Goal: Task Accomplishment & Management: Complete application form

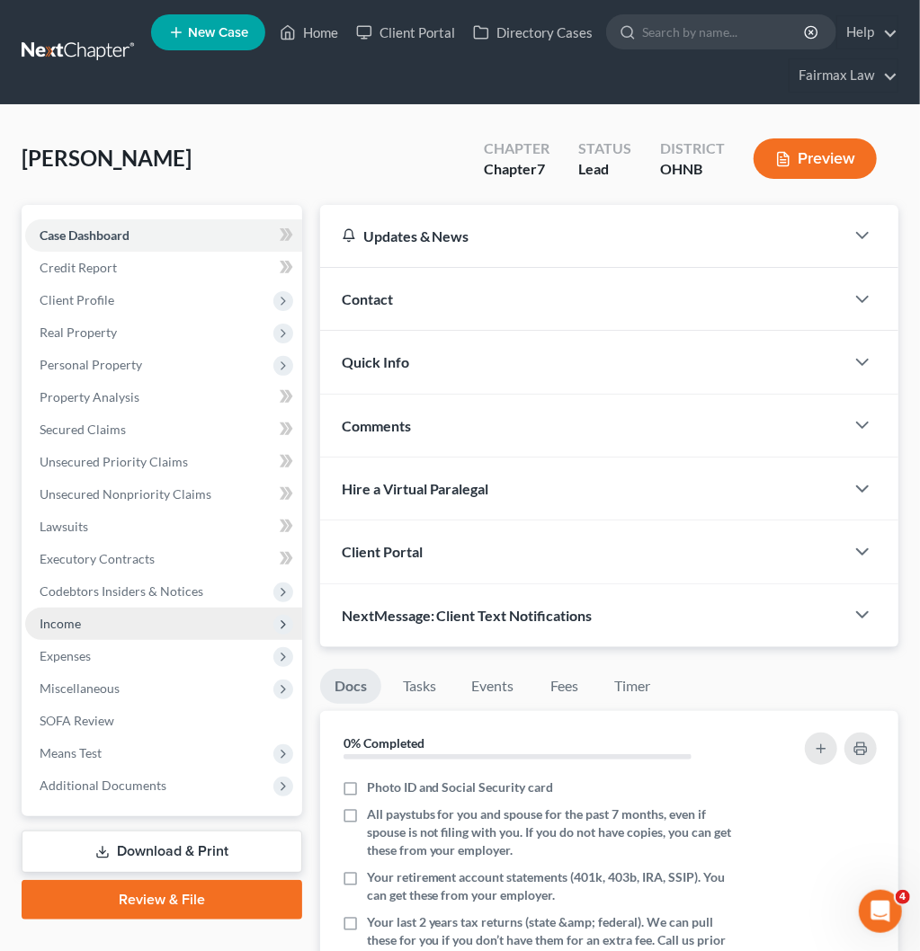
click at [171, 616] on span "Income" at bounding box center [163, 624] width 277 height 32
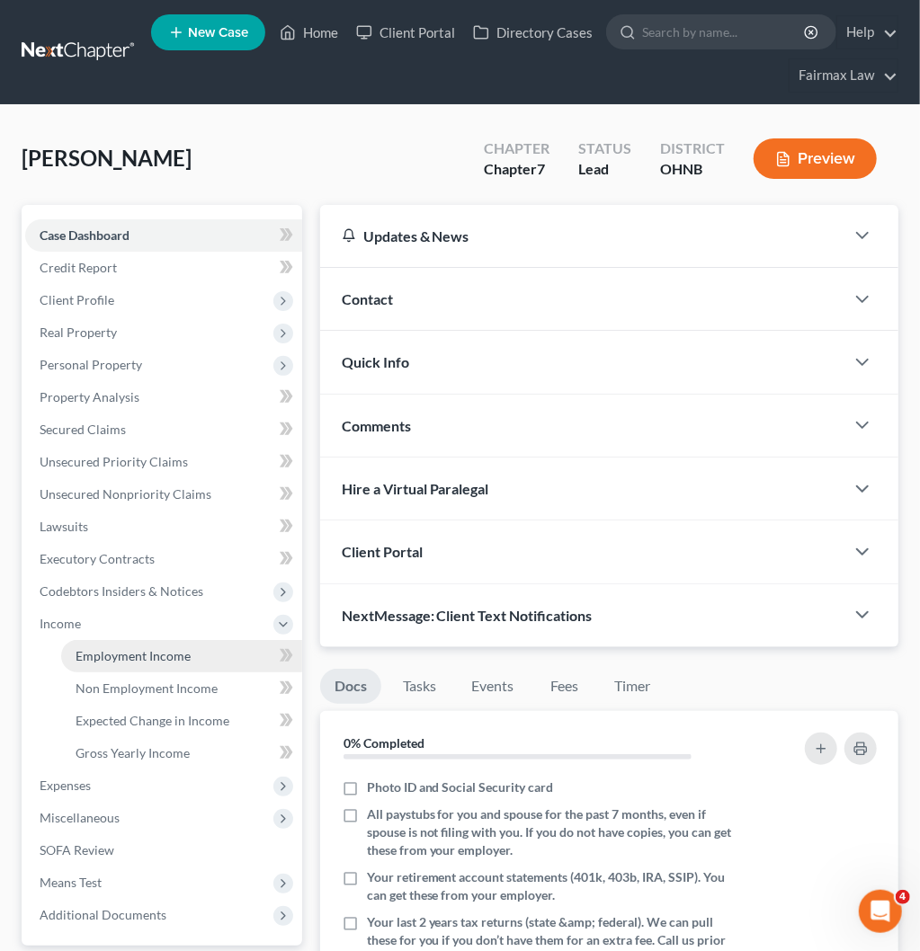
click at [177, 660] on span "Employment Income" at bounding box center [133, 655] width 115 height 15
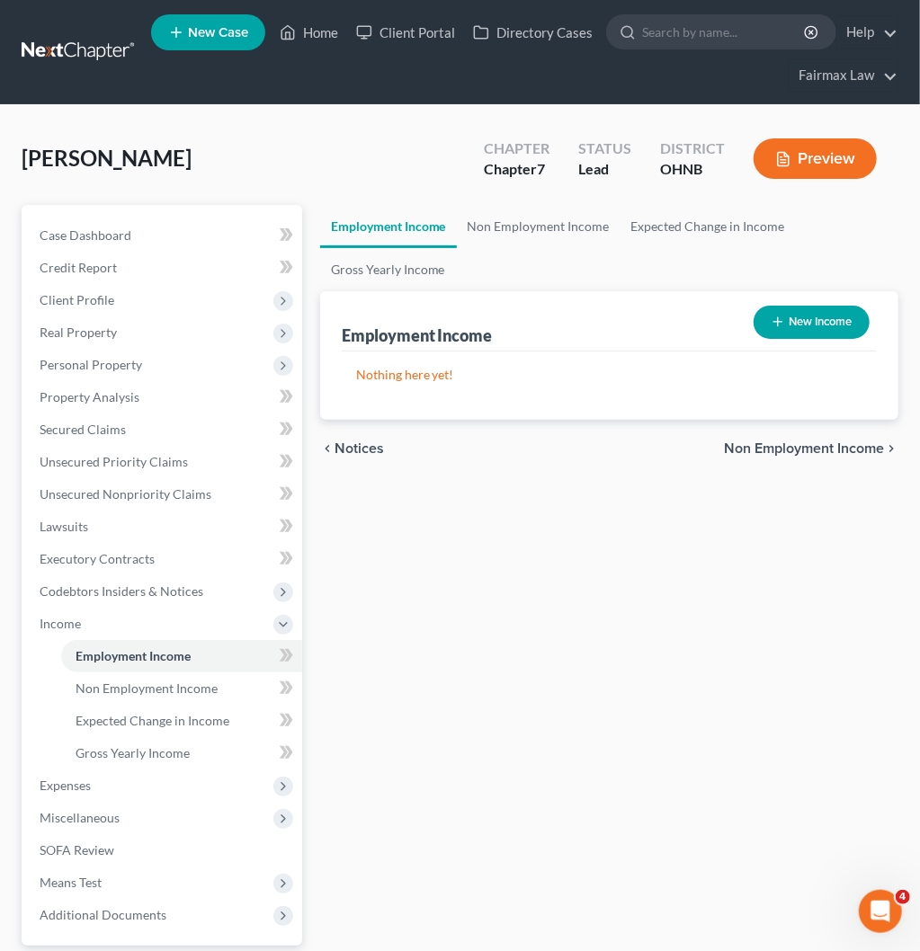
click at [656, 612] on div "Employment Income Non Employment Income Expected Change in Income Gross Yearly …" at bounding box center [609, 627] width 596 height 844
click at [622, 87] on ul "New Case Home Client Portal Directory Cases - No Result - See all results Or Pr…" at bounding box center [524, 52] width 747 height 86
click at [154, 780] on span "Expenses" at bounding box center [163, 786] width 277 height 32
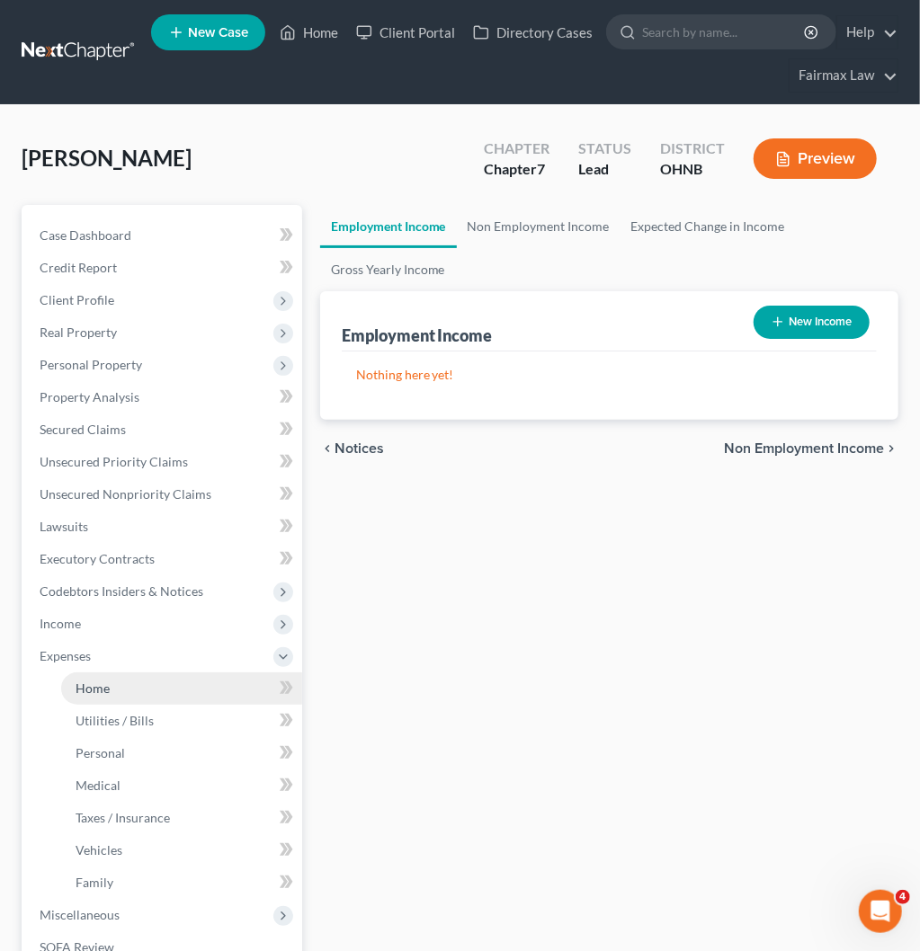
click at [181, 684] on link "Home" at bounding box center [181, 689] width 241 height 32
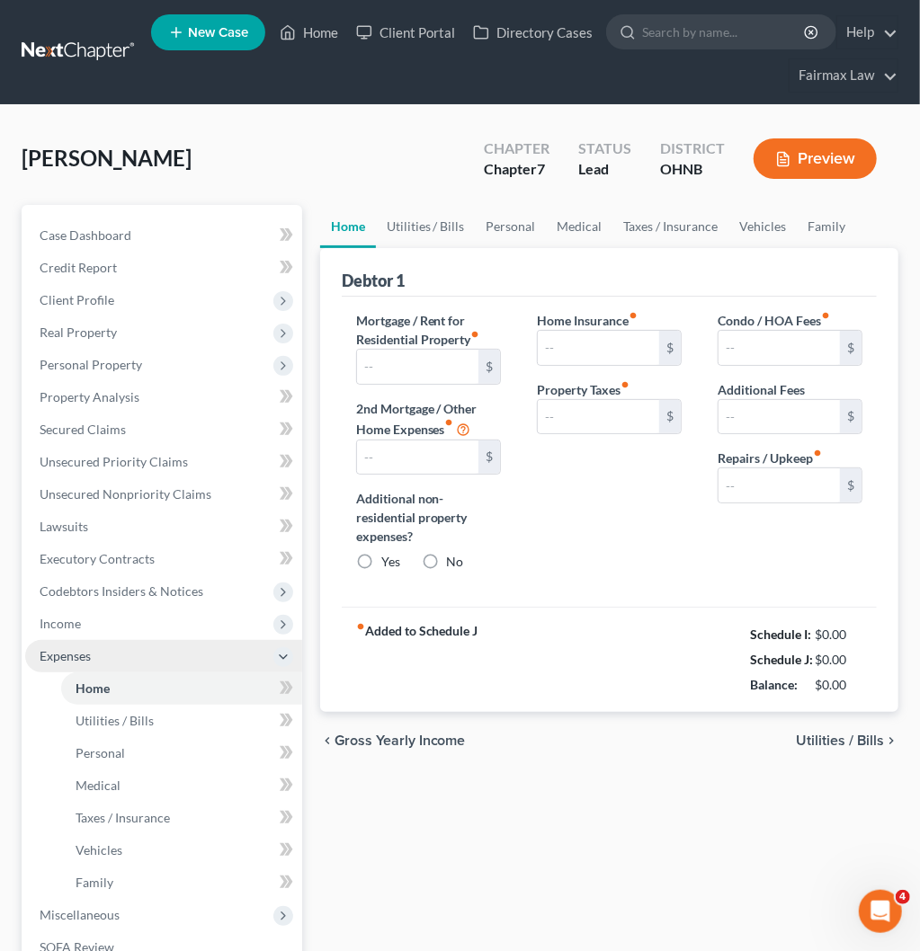
type input "1,000.00"
type input "0.00"
radio input "true"
type input "0.00"
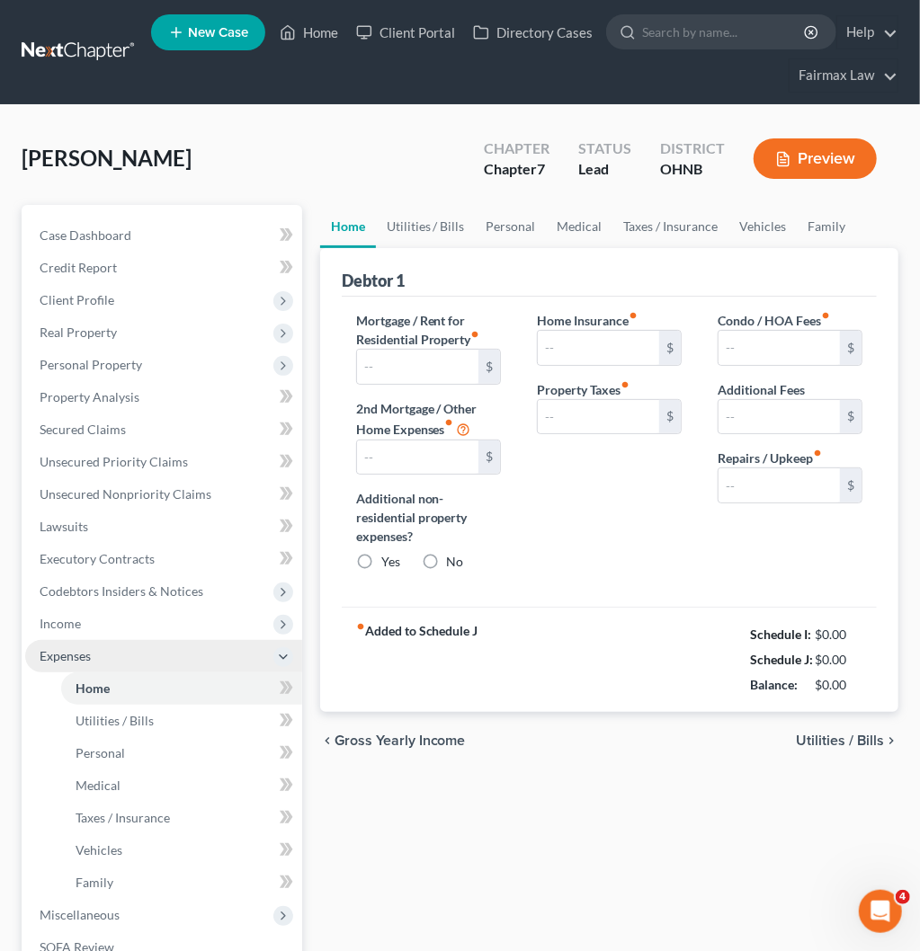
type input "0.00"
